Goal: Transaction & Acquisition: Purchase product/service

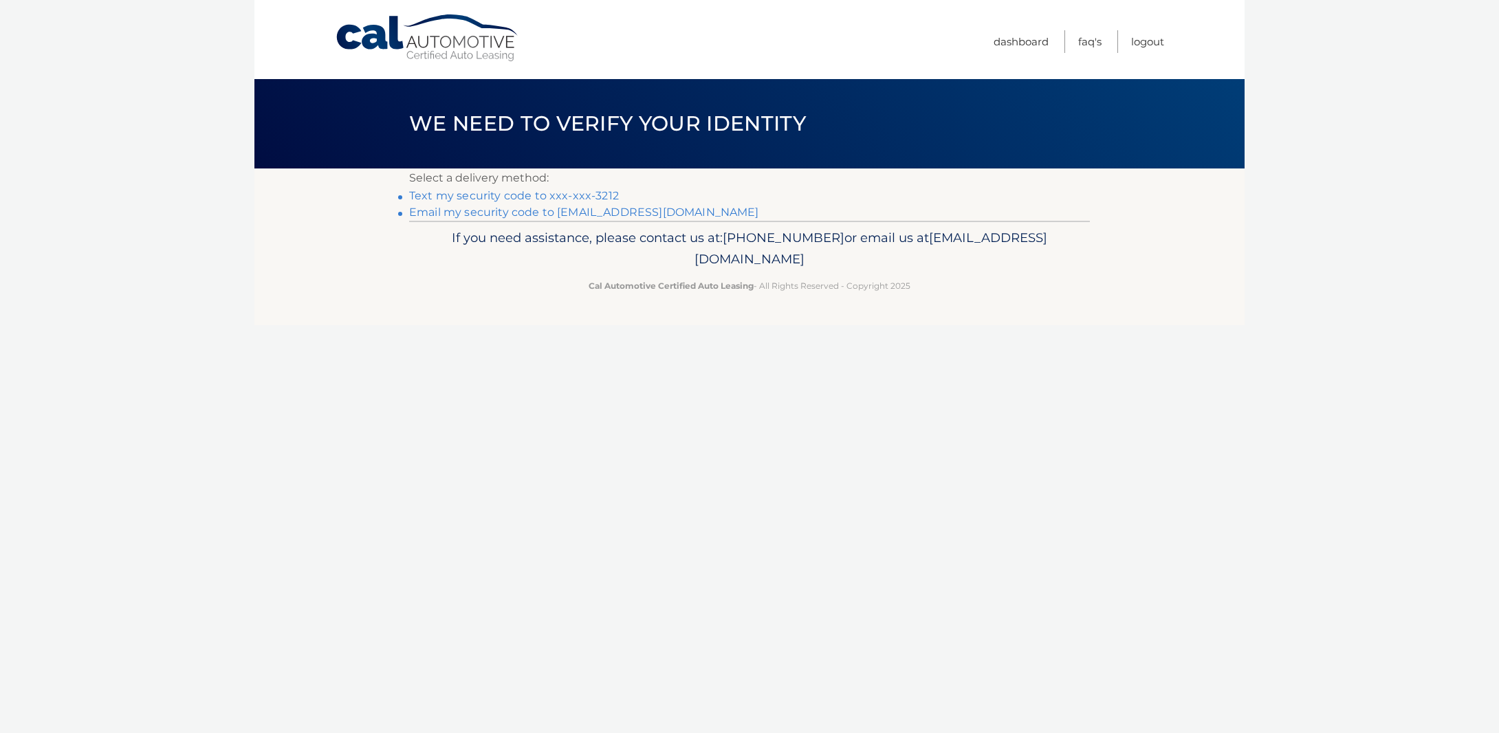
click at [563, 194] on link "Text my security code to xxx-xxx-3212" at bounding box center [514, 195] width 210 height 13
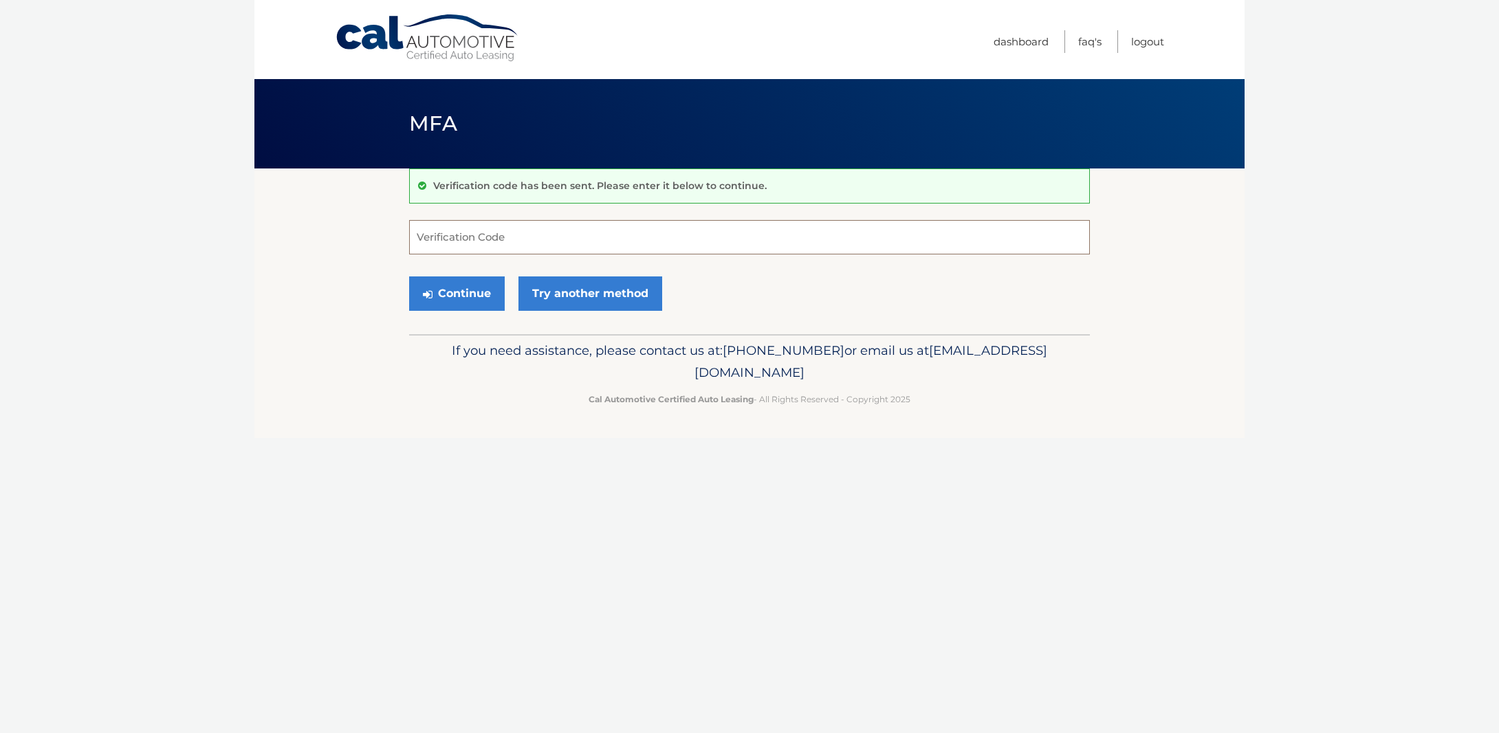
click at [525, 239] on input "Verification Code" at bounding box center [749, 237] width 681 height 34
type input "476130"
click at [457, 293] on button "Continue" at bounding box center [457, 294] width 96 height 34
click at [432, 296] on icon "submit" at bounding box center [428, 294] width 10 height 11
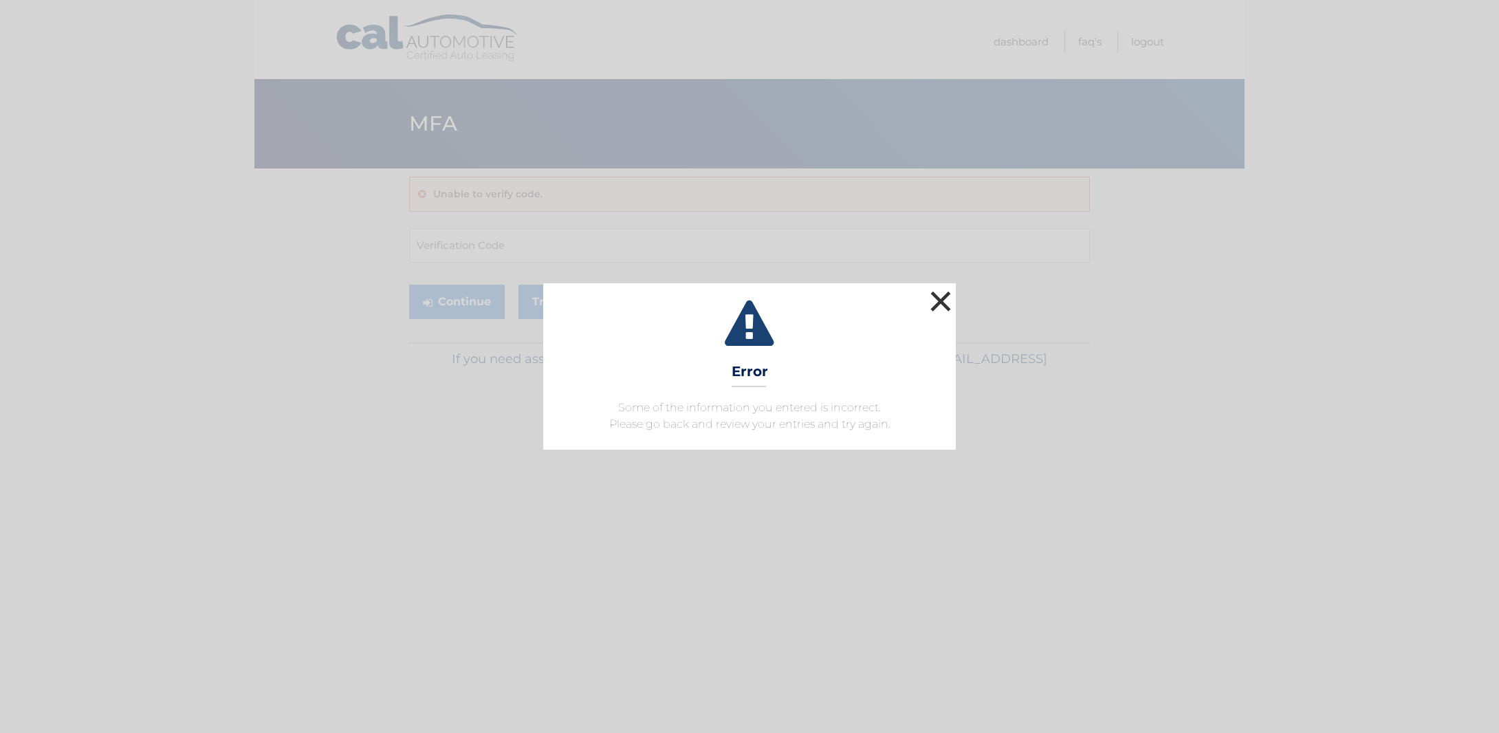
click at [930, 295] on button "×" at bounding box center [941, 302] width 28 height 28
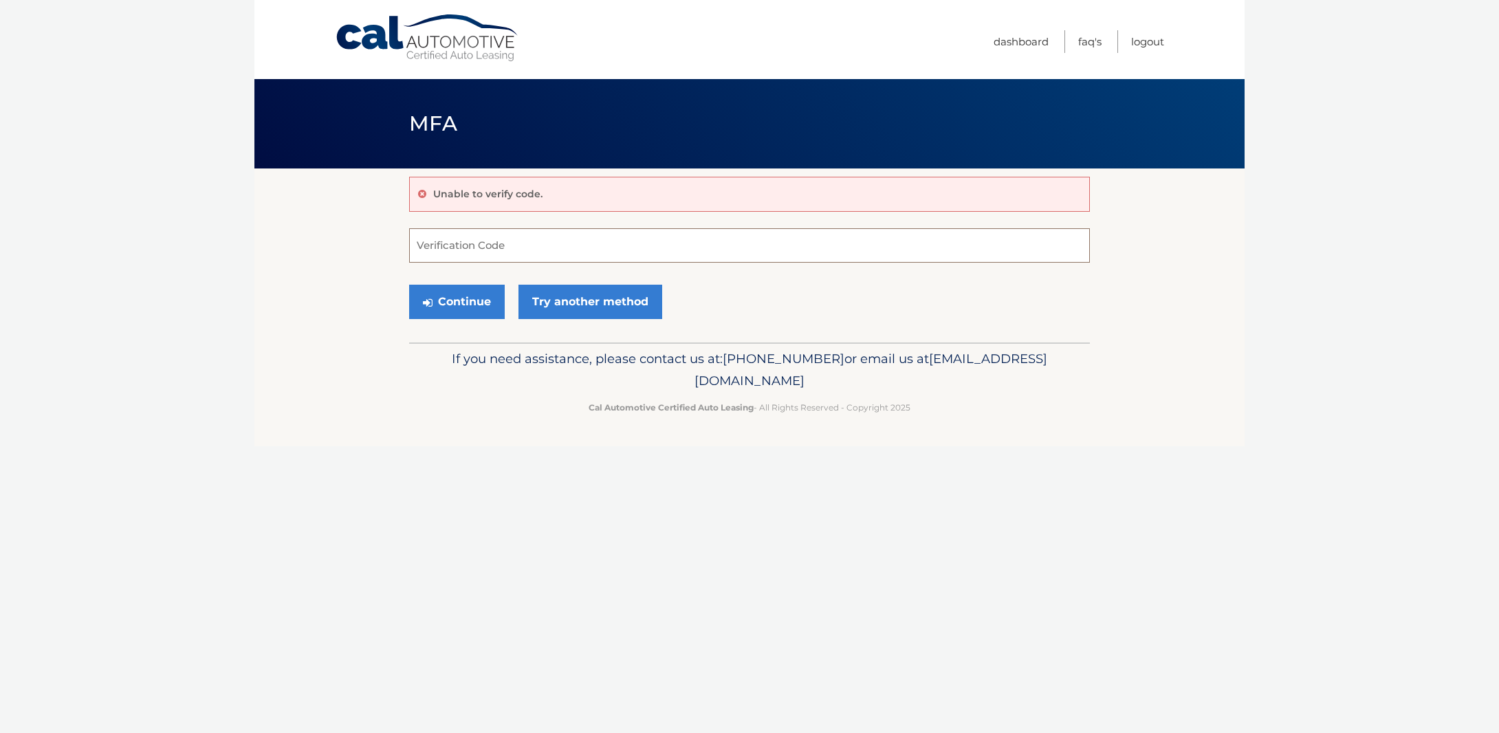
click at [594, 248] on input "Verification Code" at bounding box center [749, 245] width 681 height 34
type input "476130"
click at [497, 312] on button "Continue" at bounding box center [457, 302] width 96 height 34
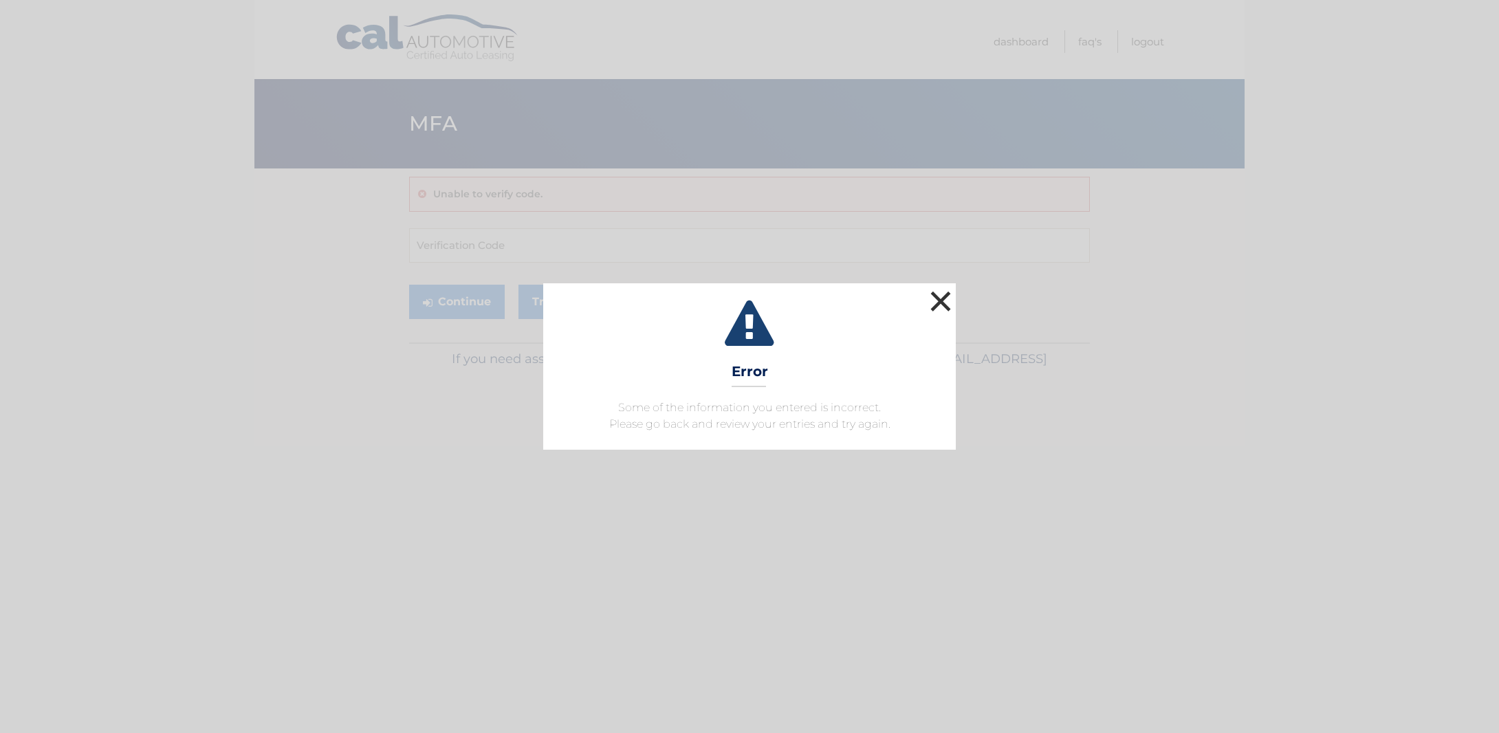
click at [946, 294] on button "×" at bounding box center [941, 302] width 28 height 28
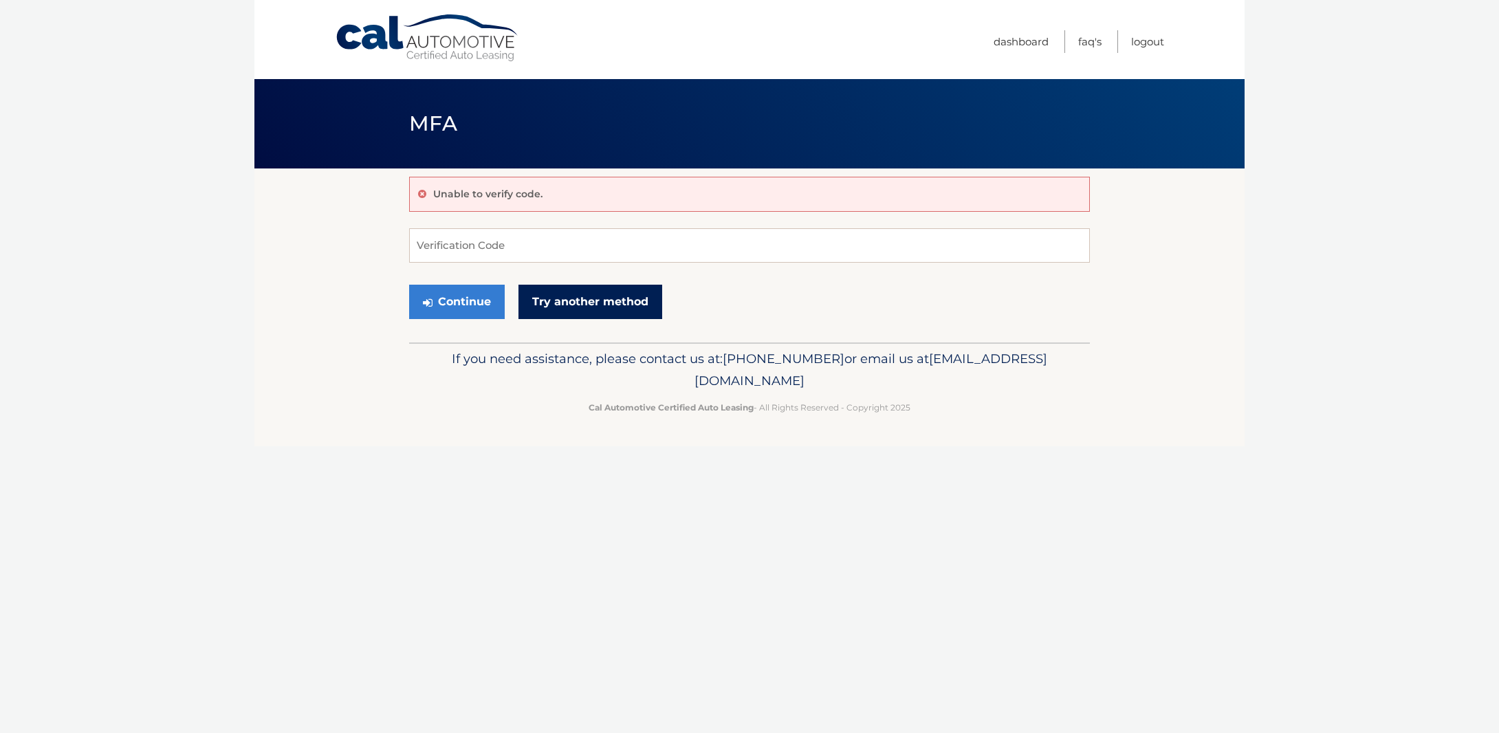
click at [618, 301] on link "Try another method" at bounding box center [591, 302] width 144 height 34
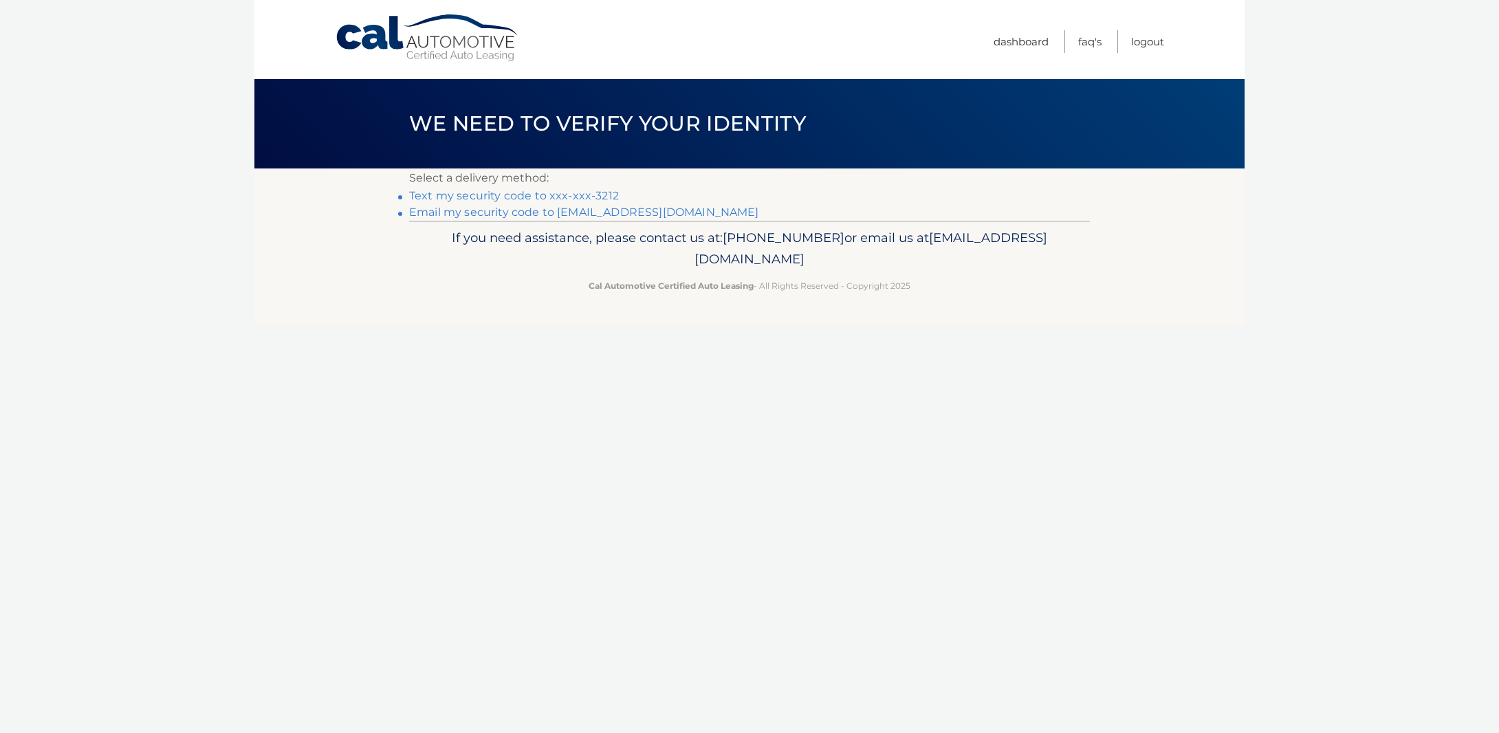
click at [584, 211] on link "**********" at bounding box center [584, 212] width 350 height 13
click at [453, 39] on link "Cal Automotive" at bounding box center [428, 38] width 186 height 49
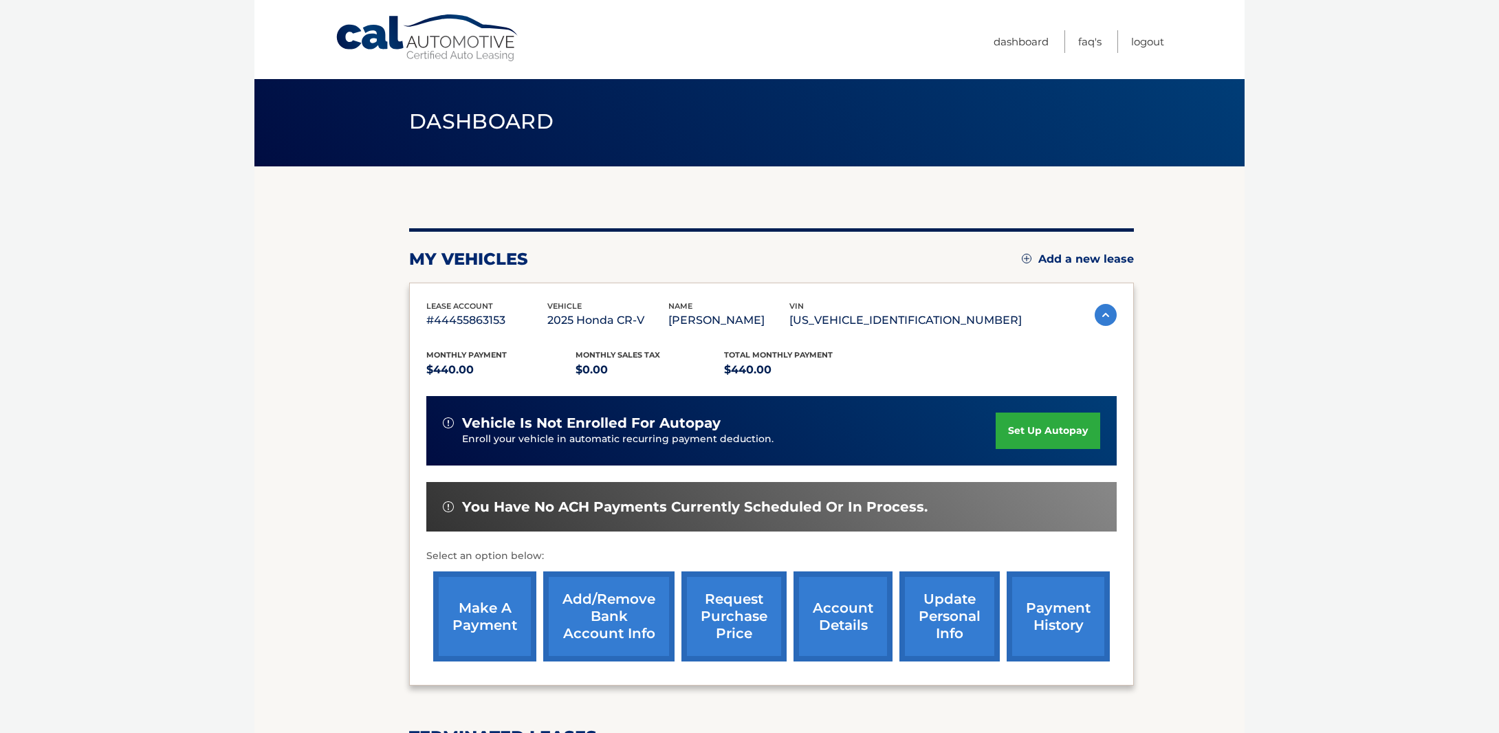
scroll to position [0, 1]
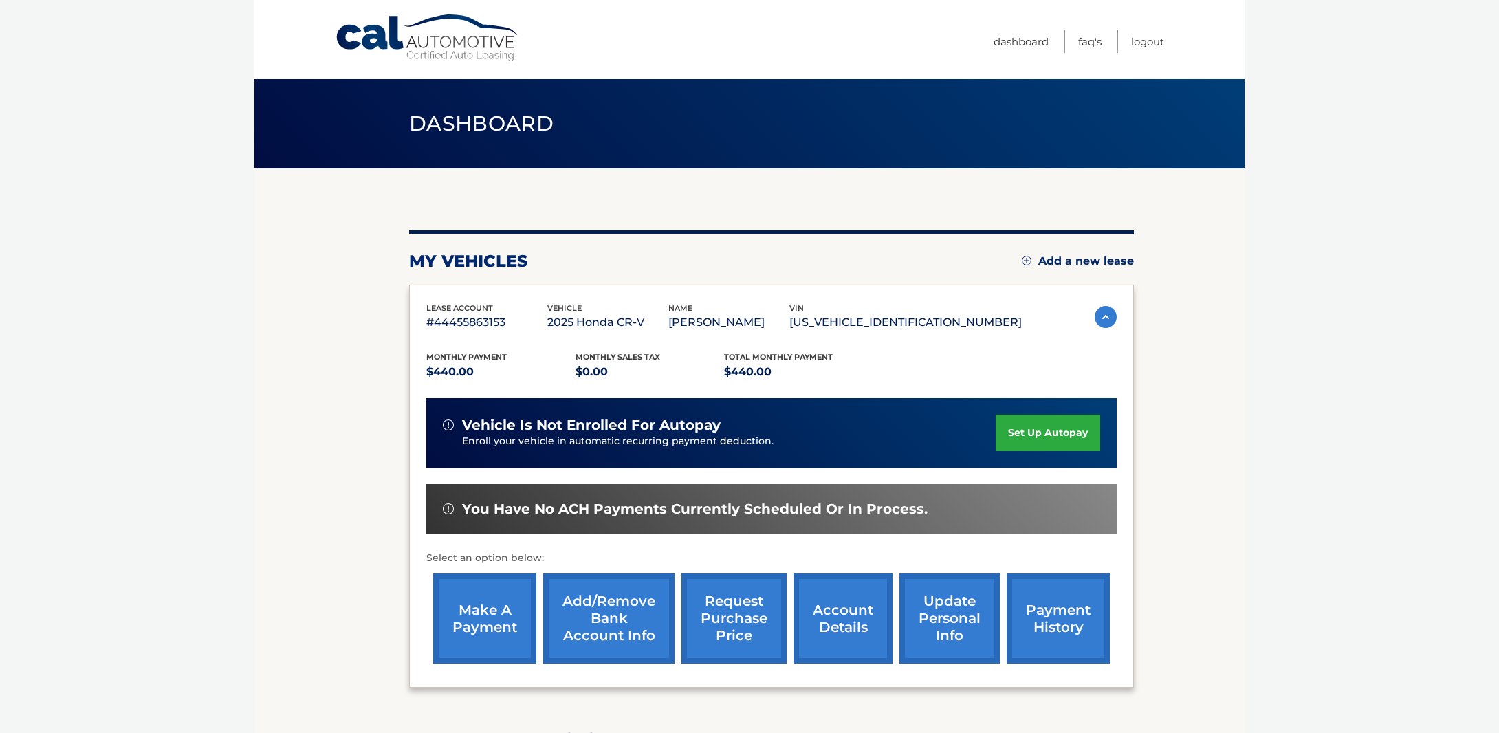
click at [503, 616] on link "make a payment" at bounding box center [484, 619] width 103 height 90
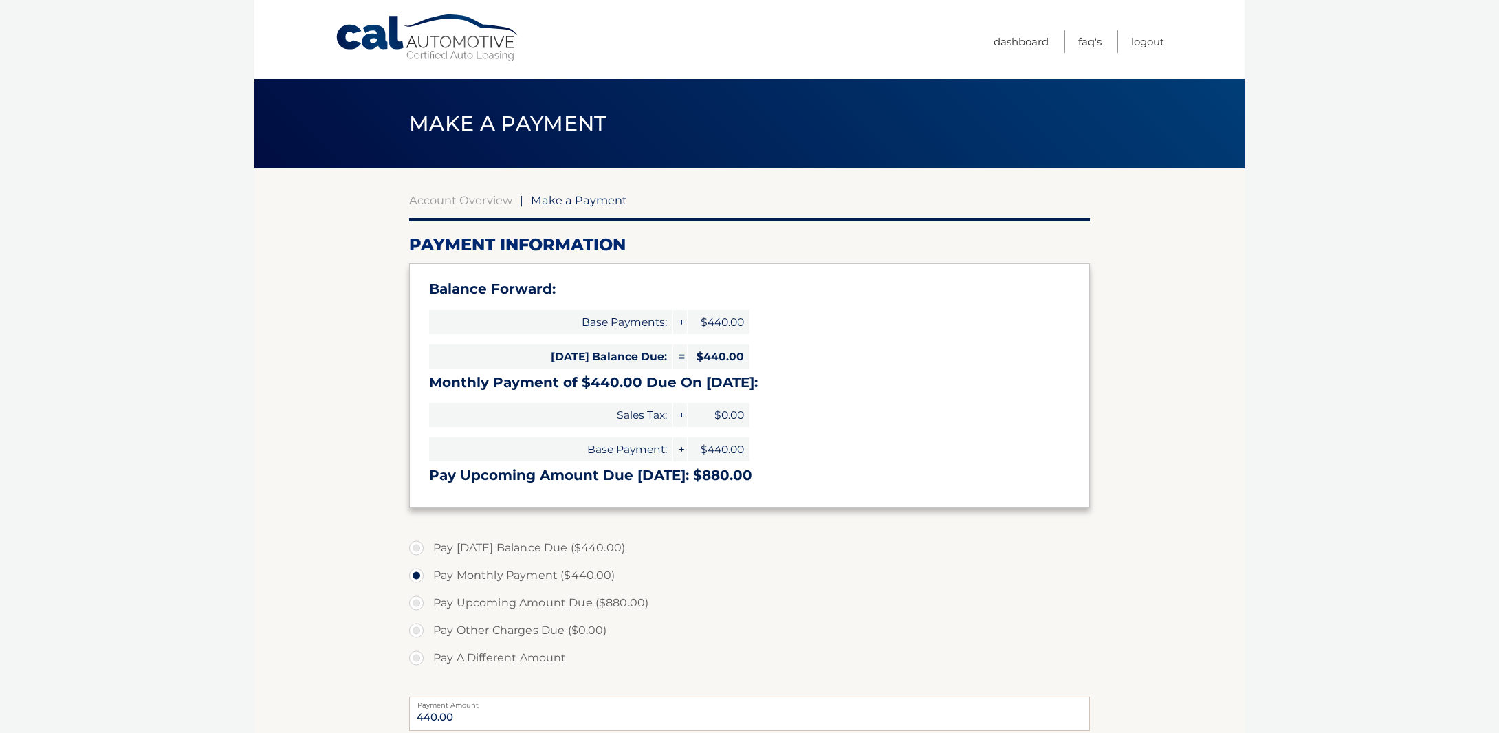
select select "Mjg4YzFlNmYtNDM3MS00NmUzLWIwOWYtYTBhOTY1NDZjYmM1"
click at [418, 541] on label "Pay Today's Balance Due ($440.00)" at bounding box center [749, 548] width 681 height 28
click at [418, 541] on input "Pay Today's Balance Due ($440.00)" at bounding box center [422, 545] width 14 height 22
radio input "true"
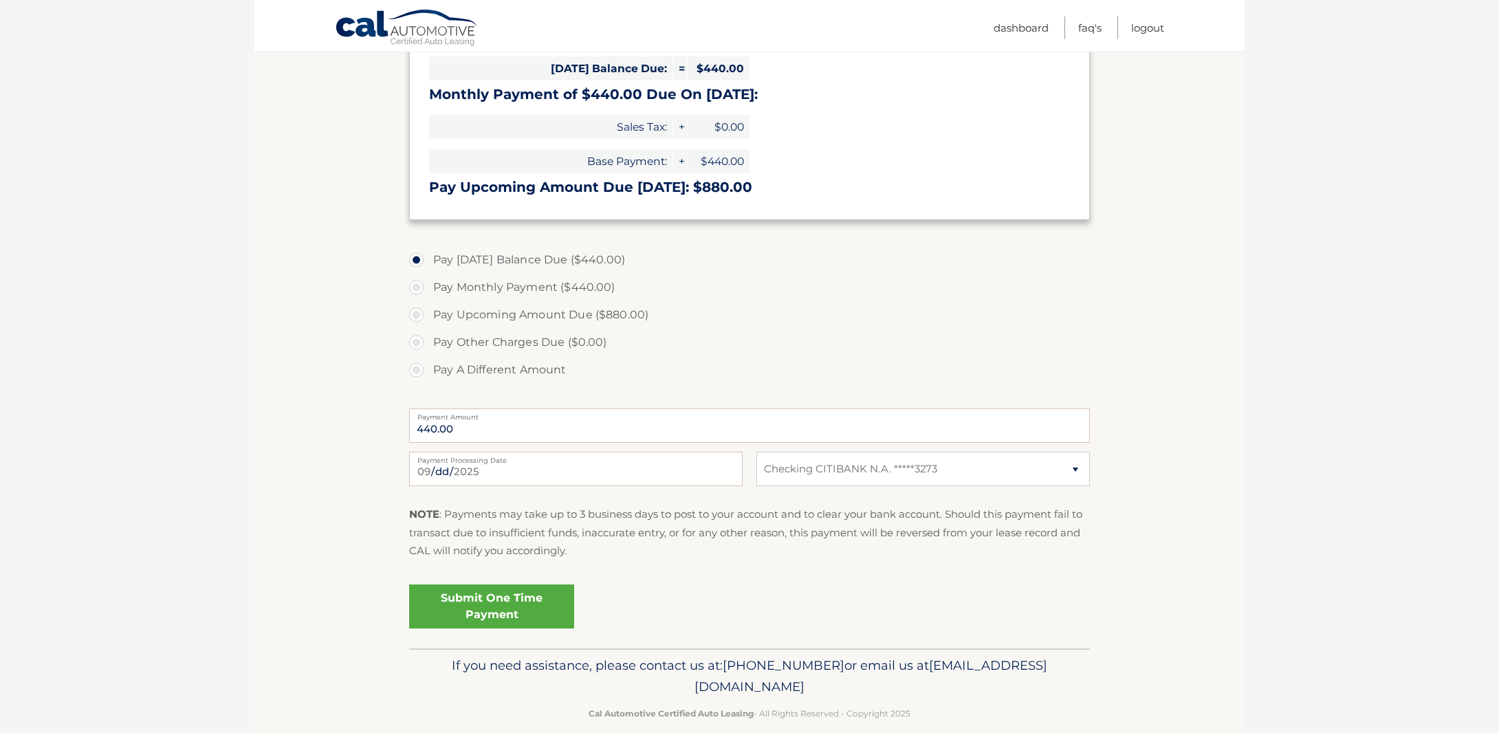
scroll to position [288, 0]
click at [528, 589] on link "Submit One Time Payment" at bounding box center [491, 607] width 165 height 44
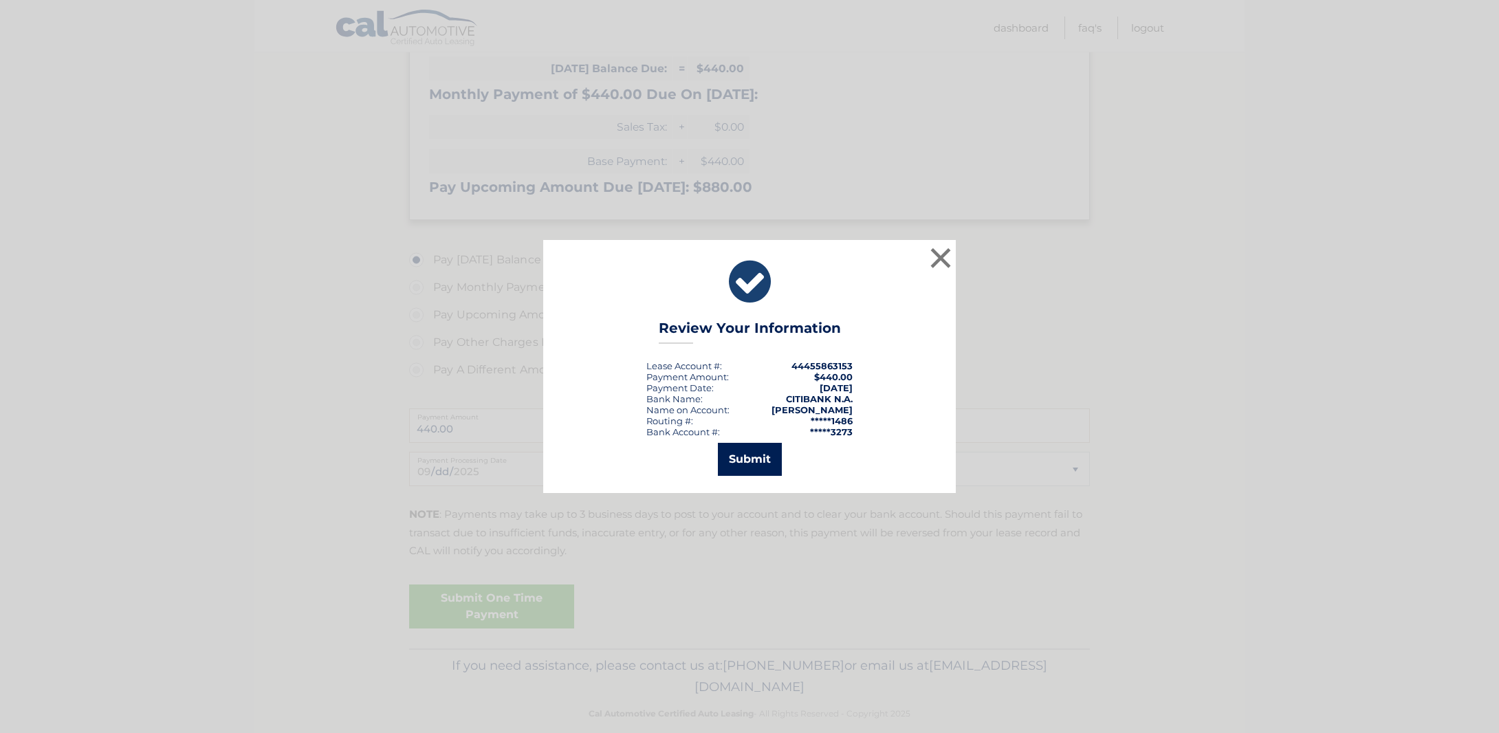
click at [735, 464] on button "Submit" at bounding box center [750, 459] width 64 height 33
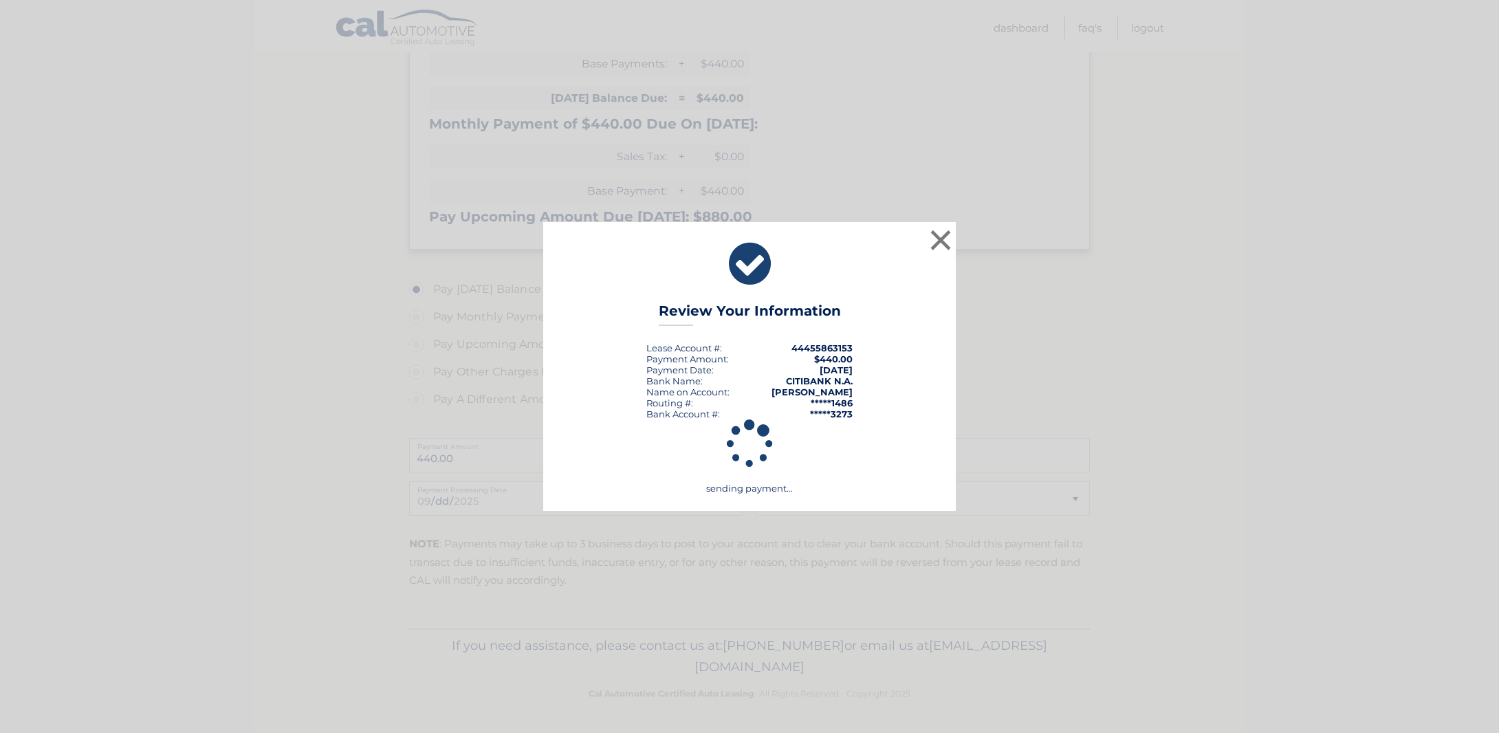
scroll to position [254, 0]
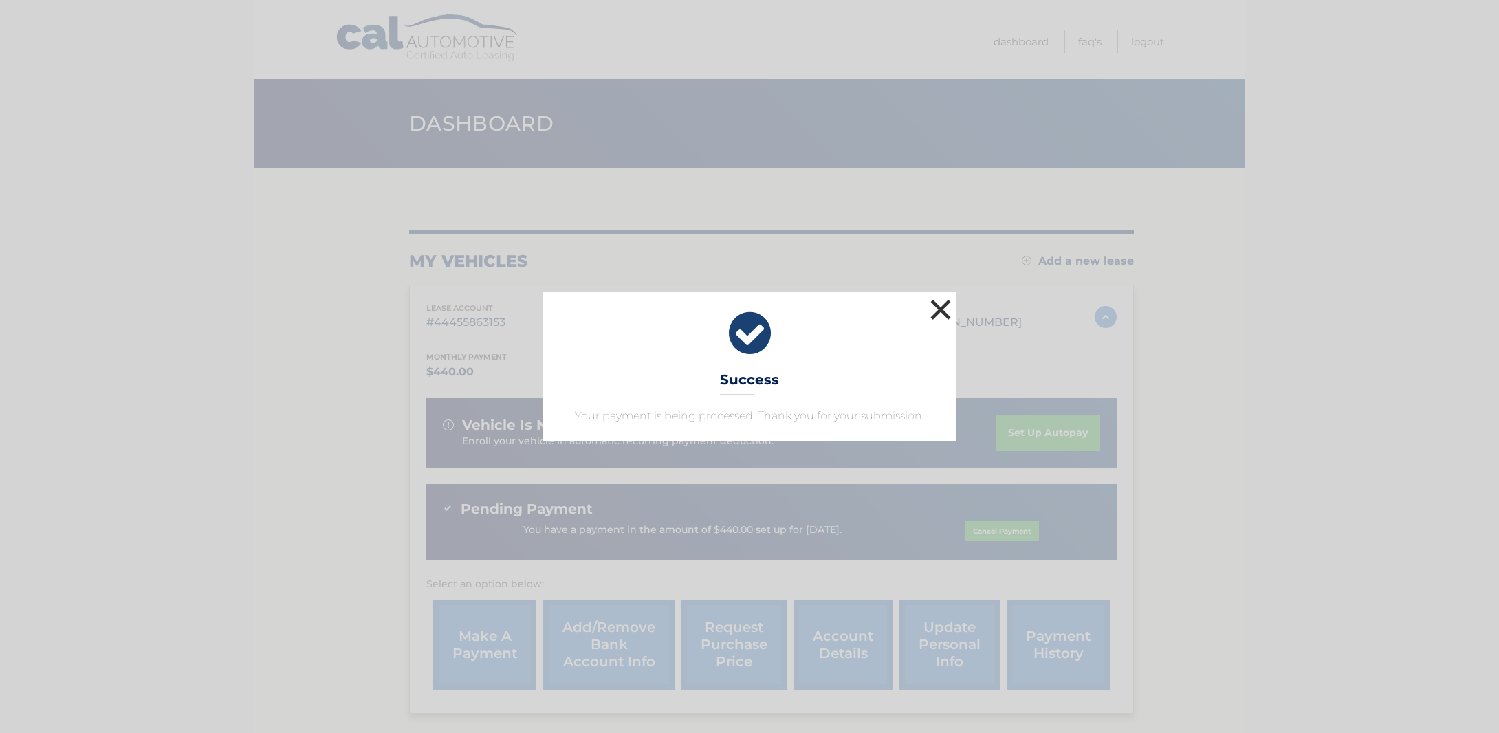
click at [940, 301] on button "×" at bounding box center [941, 310] width 28 height 28
